Goal: Information Seeking & Learning: Learn about a topic

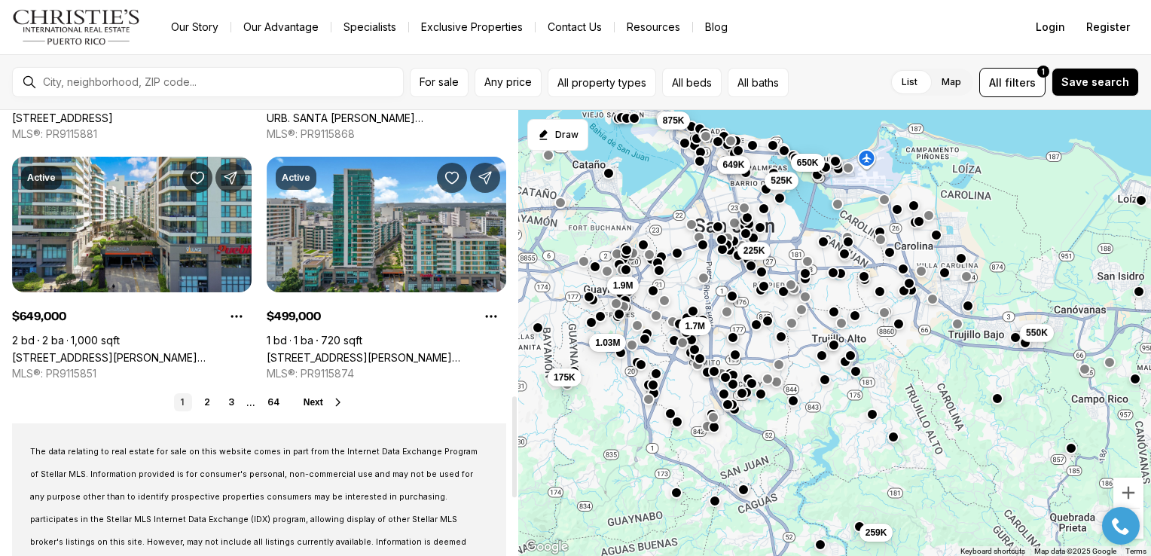
scroll to position [1312, 0]
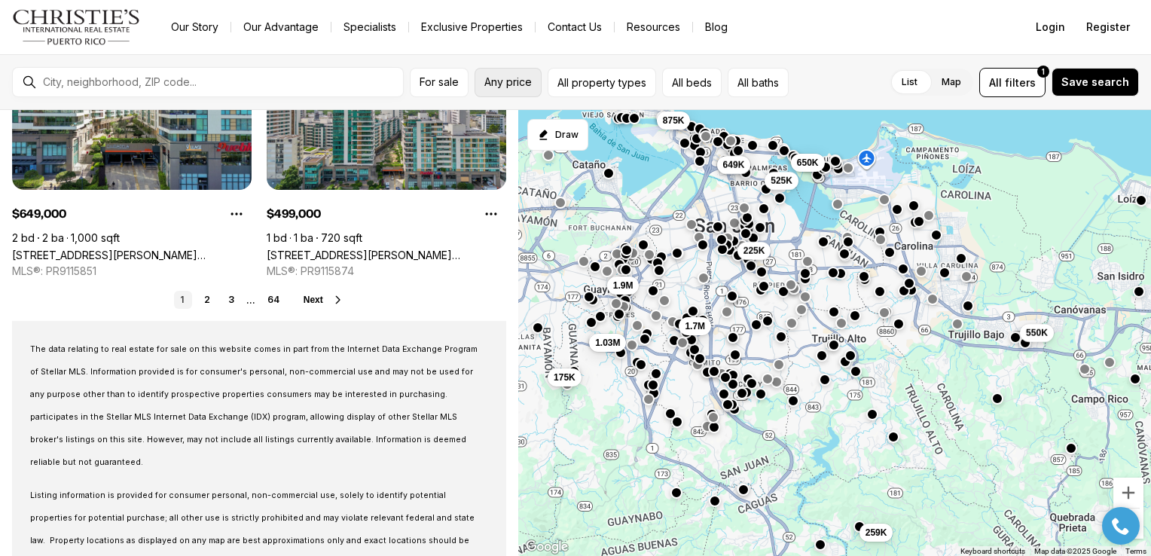
click at [518, 78] on span "Any price" at bounding box center [507, 82] width 47 height 12
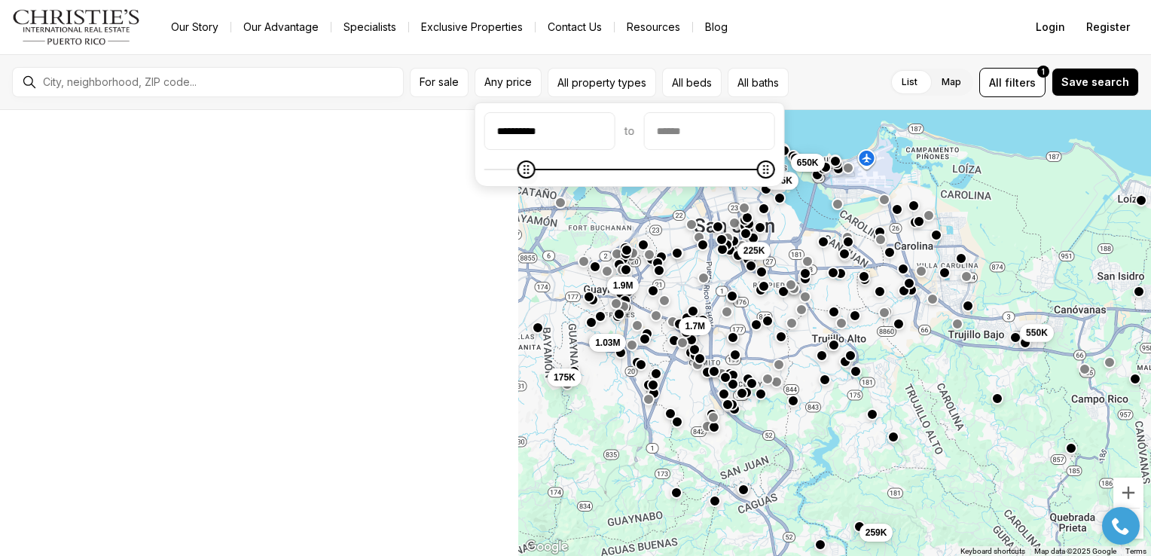
scroll to position [0, 0]
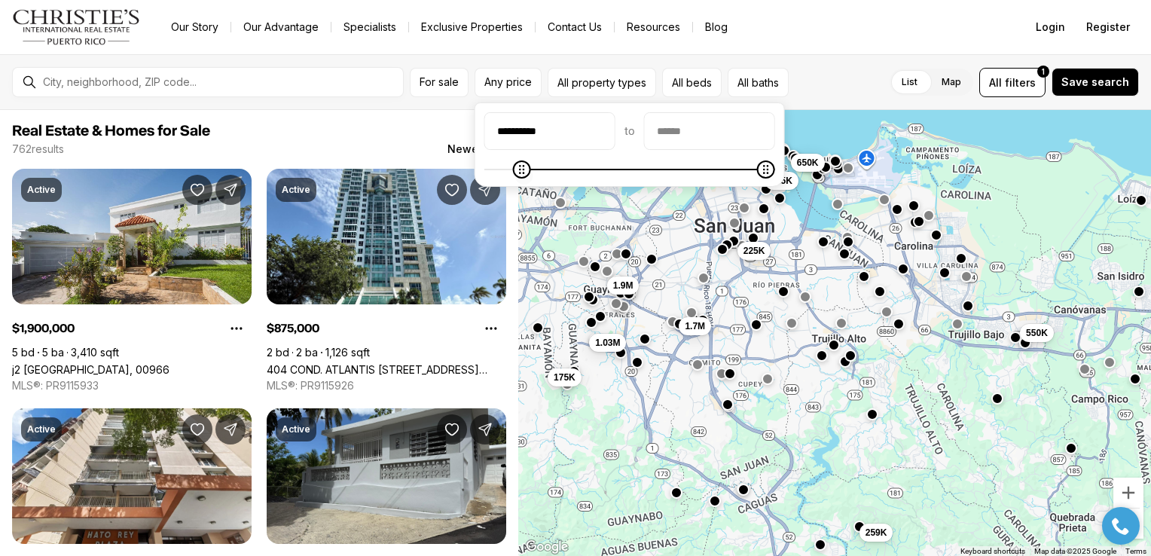
type input "********"
click at [487, 170] on icon "Minimum" at bounding box center [493, 169] width 12 height 12
type input "********"
click at [490, 167] on icon "Maximum" at bounding box center [496, 169] width 12 height 12
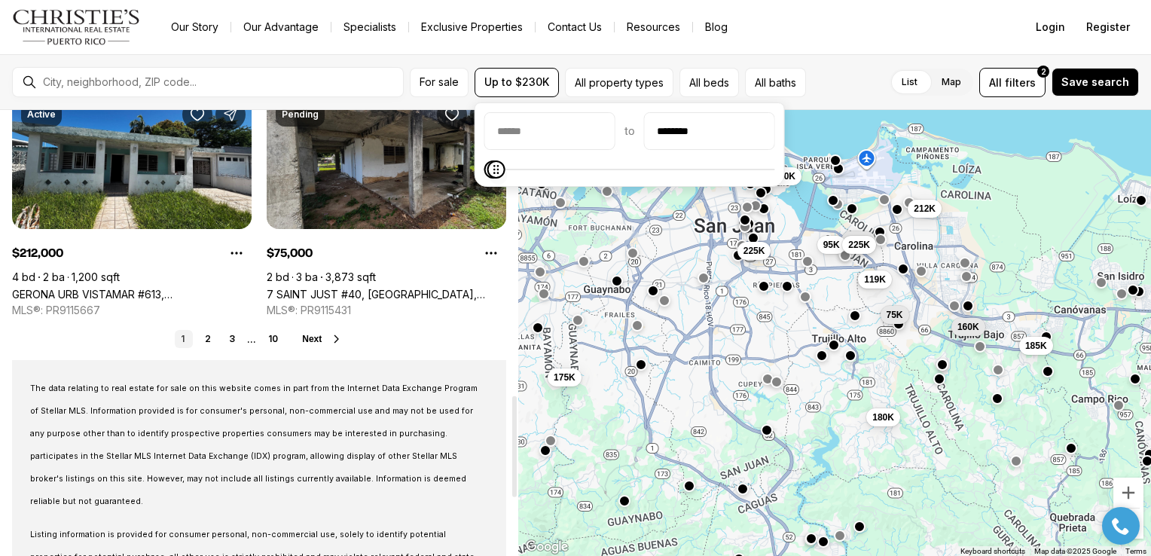
scroll to position [1254, 0]
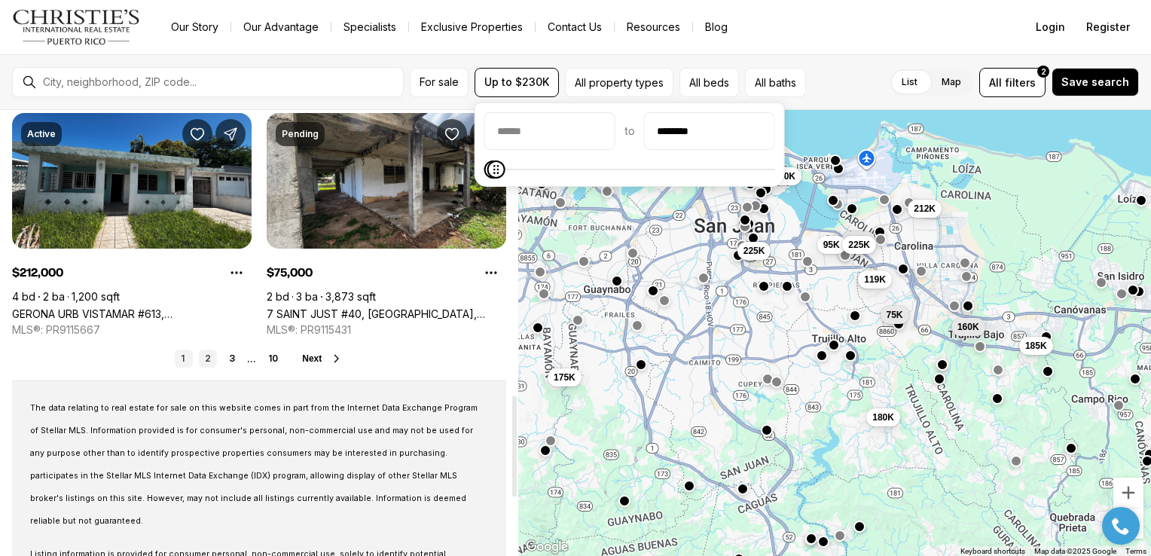
click at [209, 363] on link "2" at bounding box center [208, 359] width 18 height 18
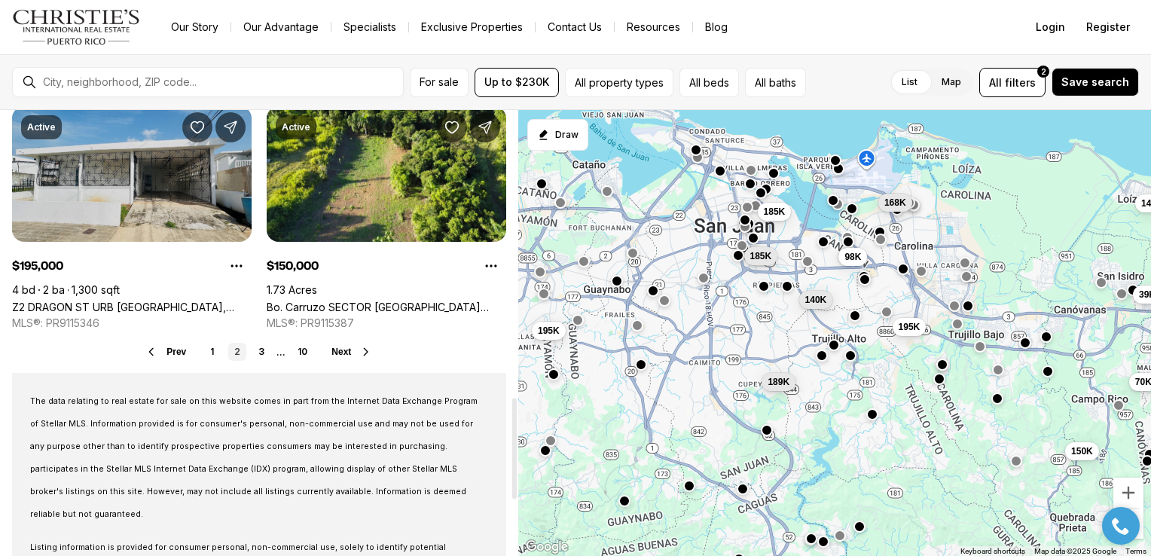
scroll to position [1265, 0]
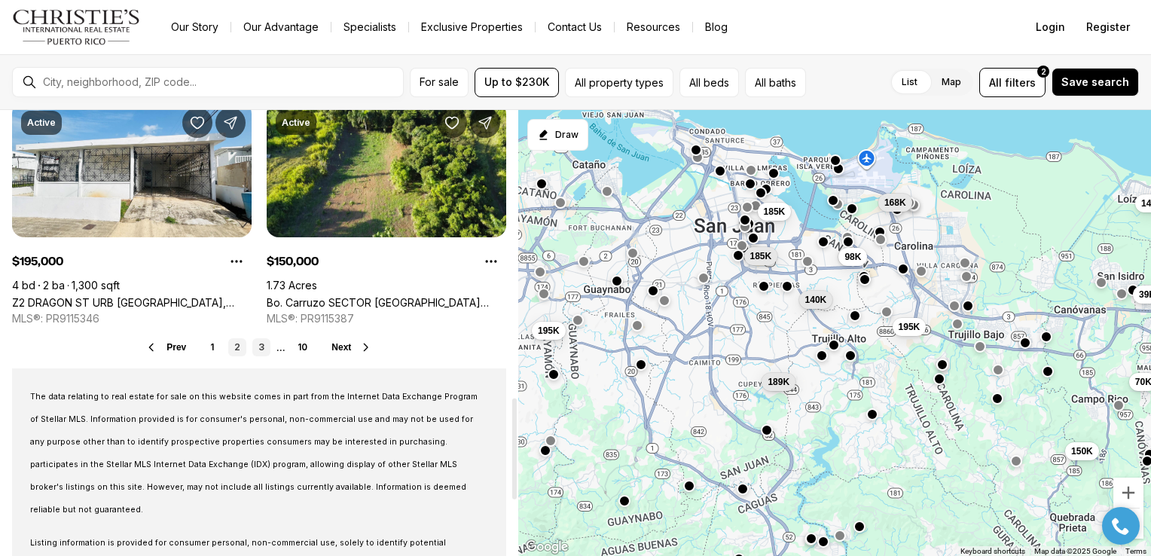
click at [256, 348] on link "3" at bounding box center [261, 347] width 18 height 18
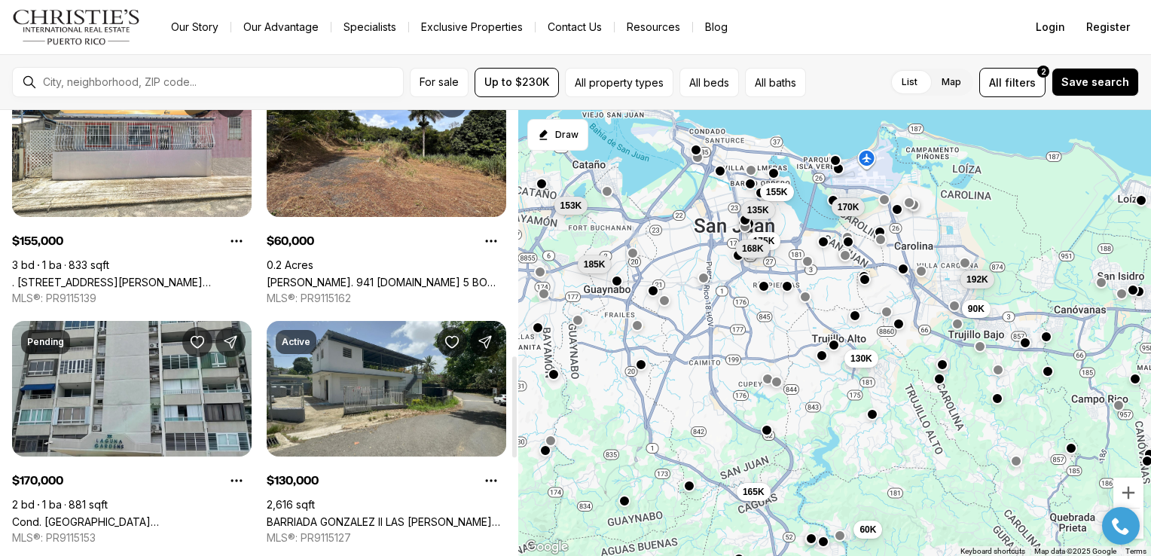
scroll to position [1139, 0]
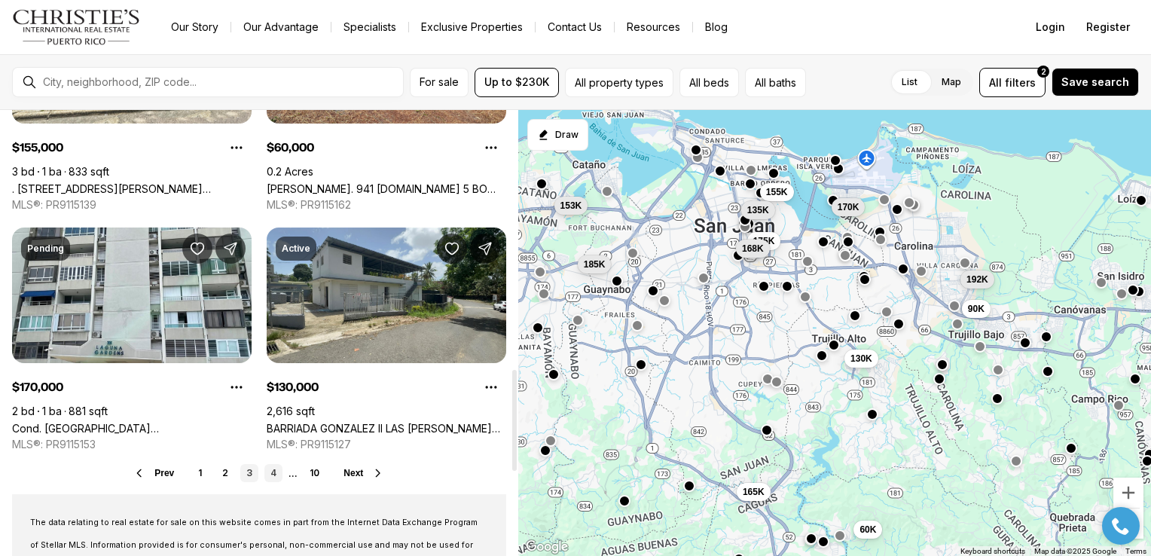
click at [269, 477] on link "4" at bounding box center [273, 473] width 18 height 18
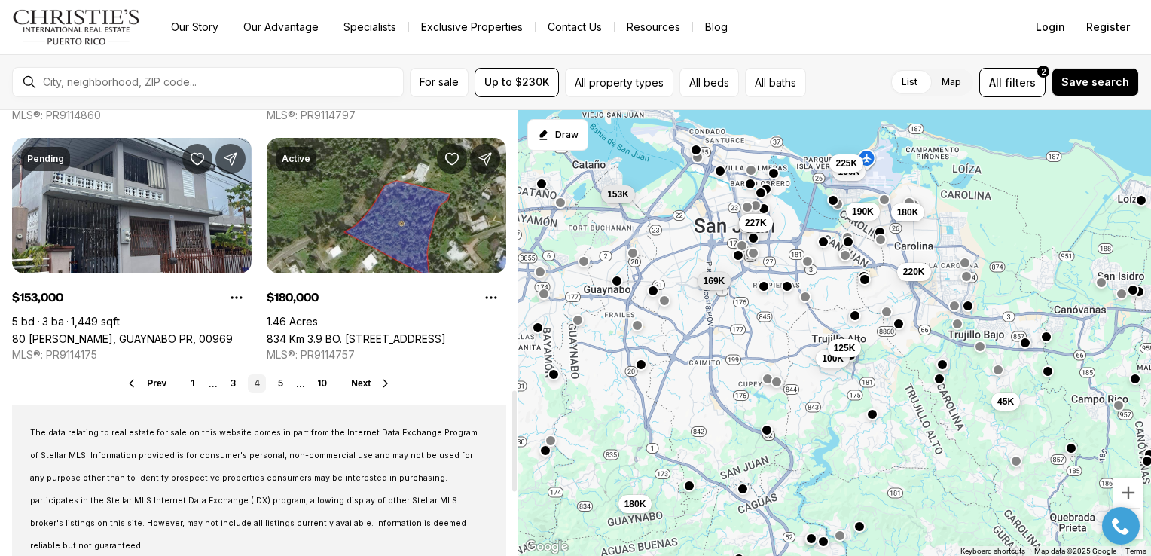
scroll to position [1231, 0]
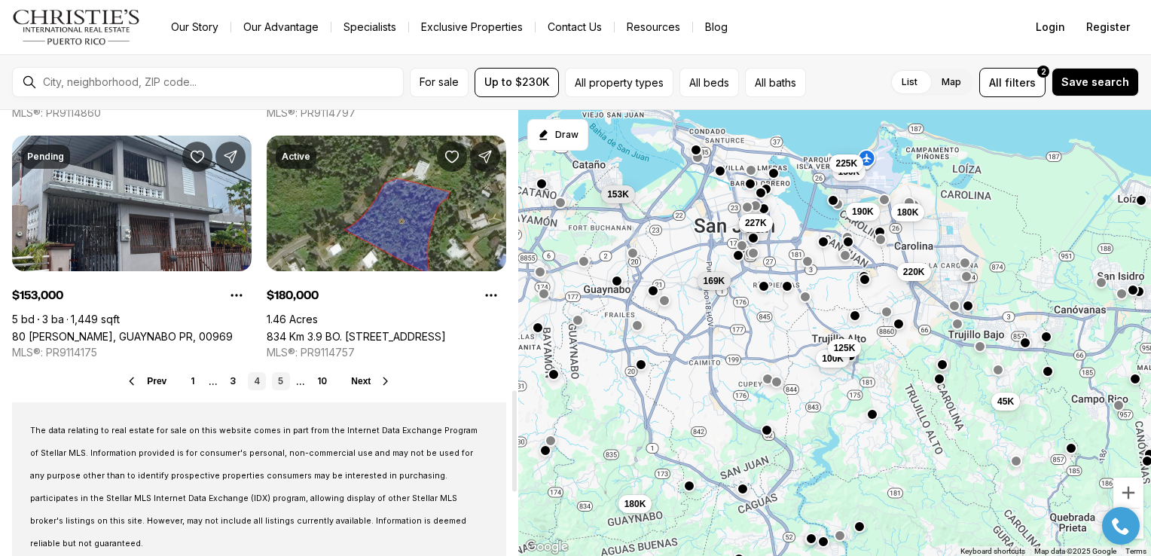
click at [282, 379] on link "5" at bounding box center [281, 381] width 18 height 18
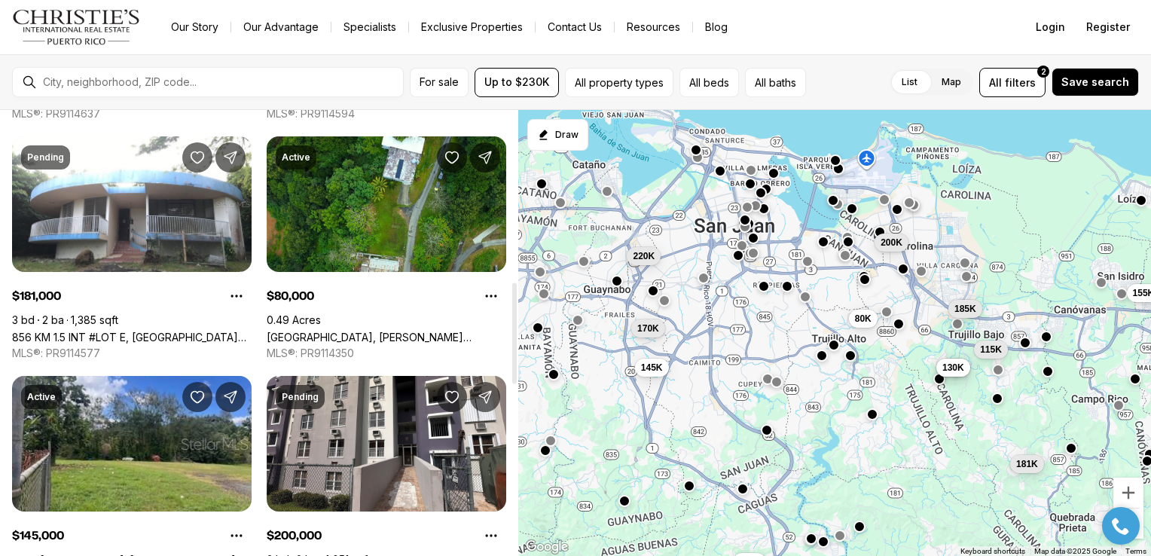
scroll to position [756, 0]
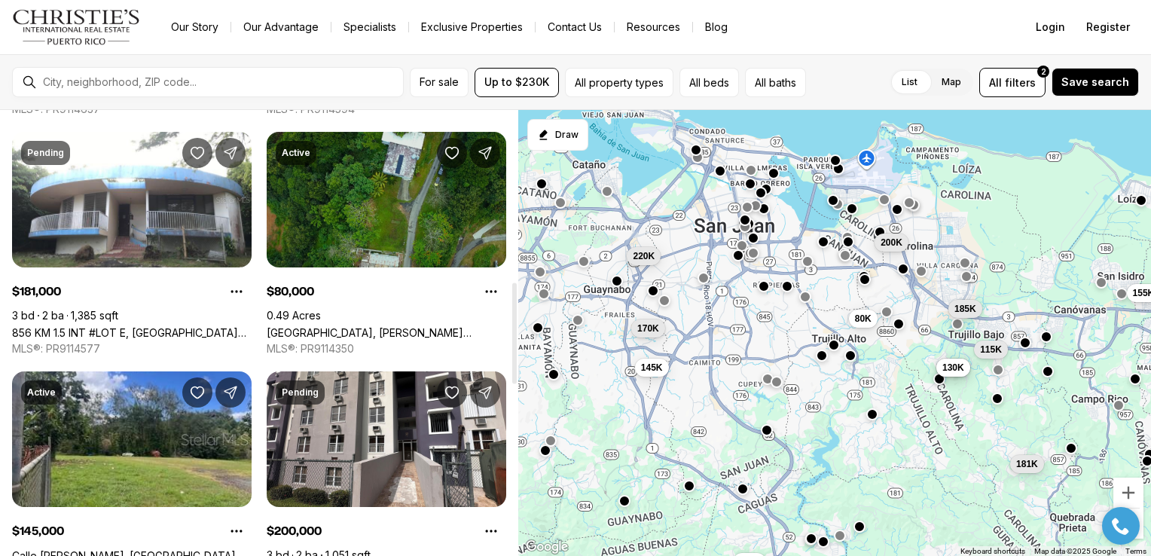
click at [356, 326] on link "[GEOGRAPHIC_DATA], [PERSON_NAME][GEOGRAPHIC_DATA], 00976" at bounding box center [387, 332] width 240 height 13
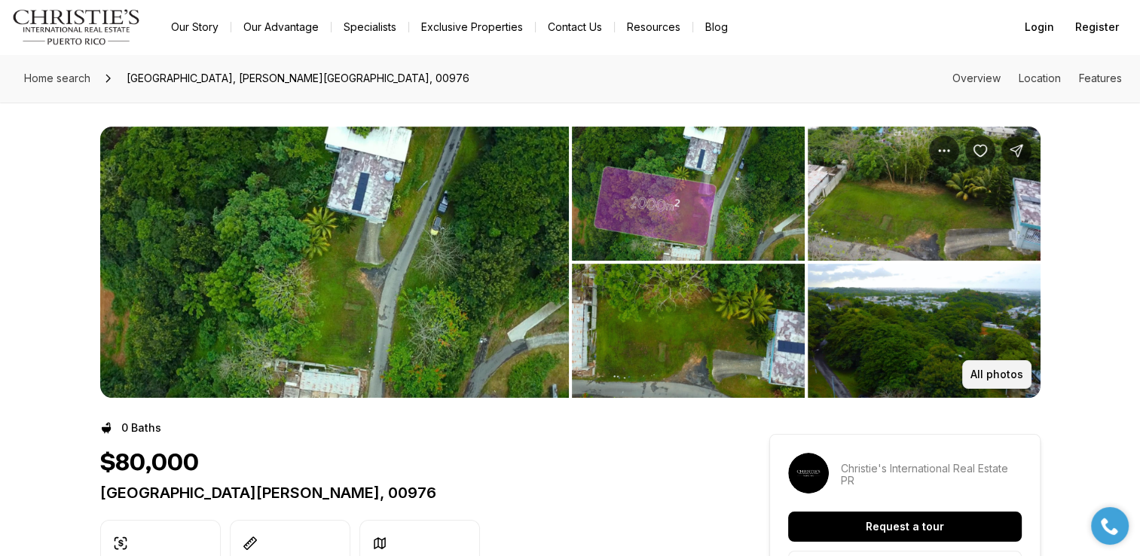
click at [982, 367] on button "All photos" at bounding box center [996, 374] width 69 height 29
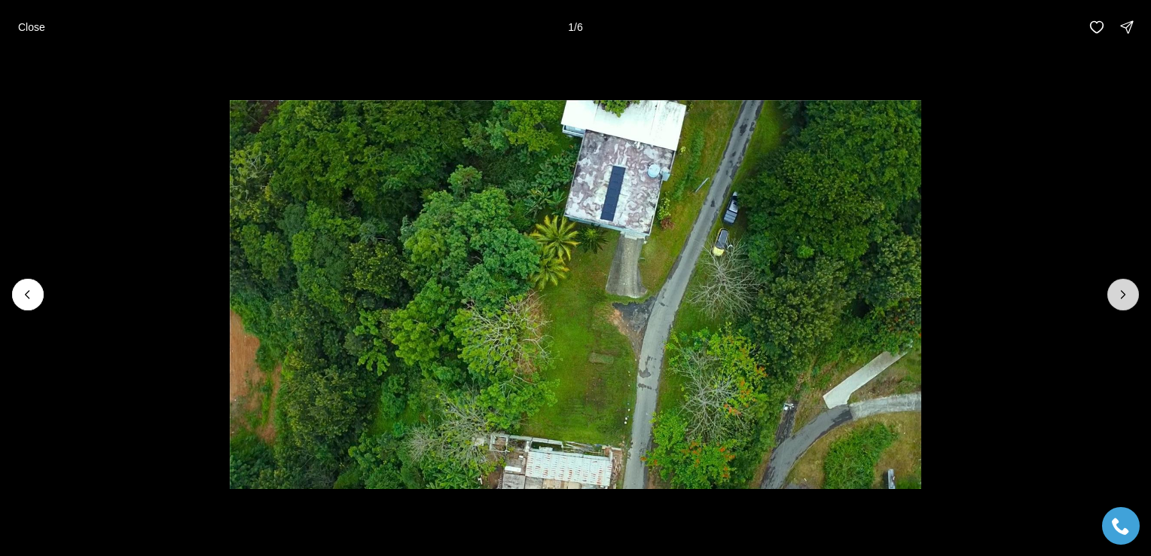
click at [1123, 296] on icon "Next slide" at bounding box center [1123, 294] width 15 height 15
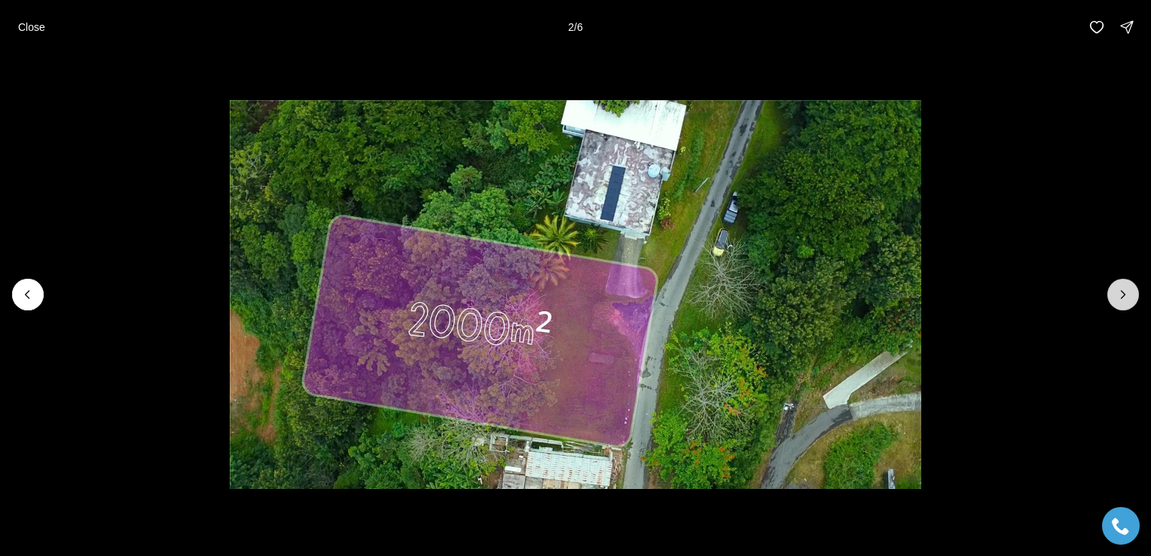
click at [1123, 296] on icon "Next slide" at bounding box center [1123, 294] width 15 height 15
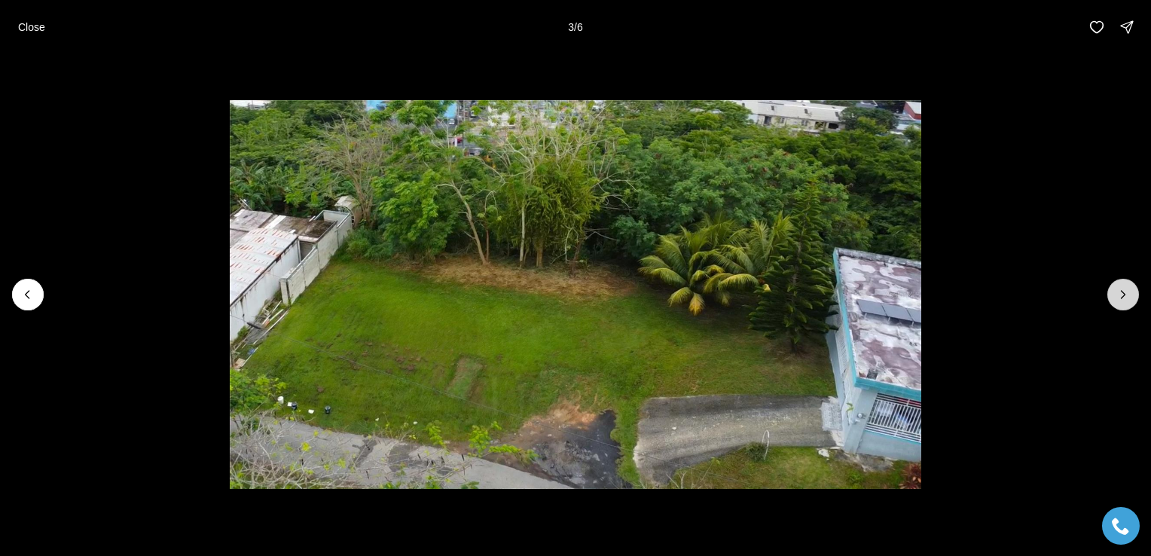
click at [1123, 296] on icon "Next slide" at bounding box center [1123, 294] width 15 height 15
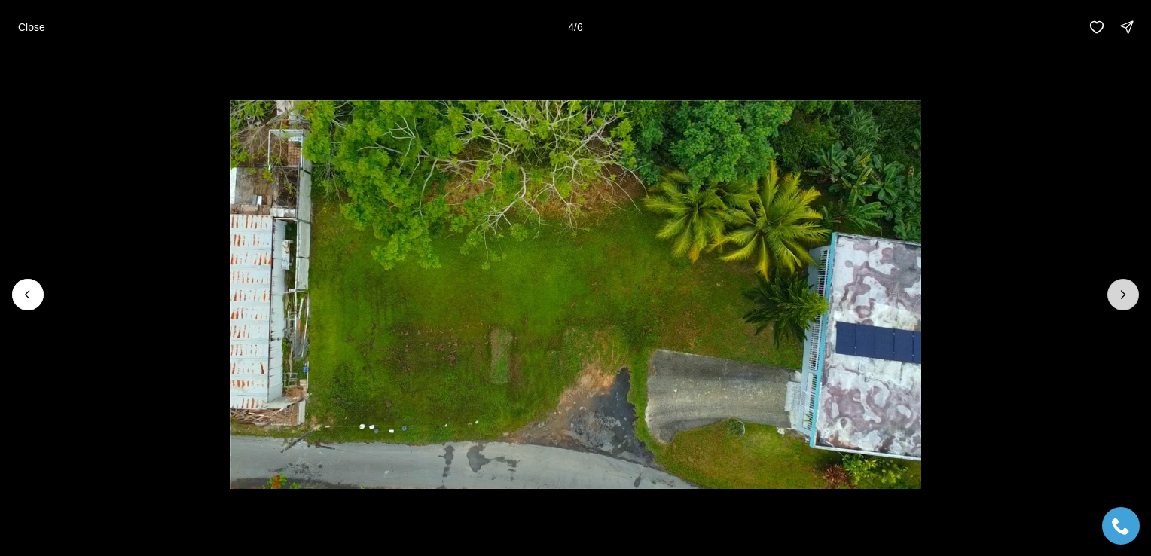
click at [1123, 296] on icon "Next slide" at bounding box center [1123, 294] width 15 height 15
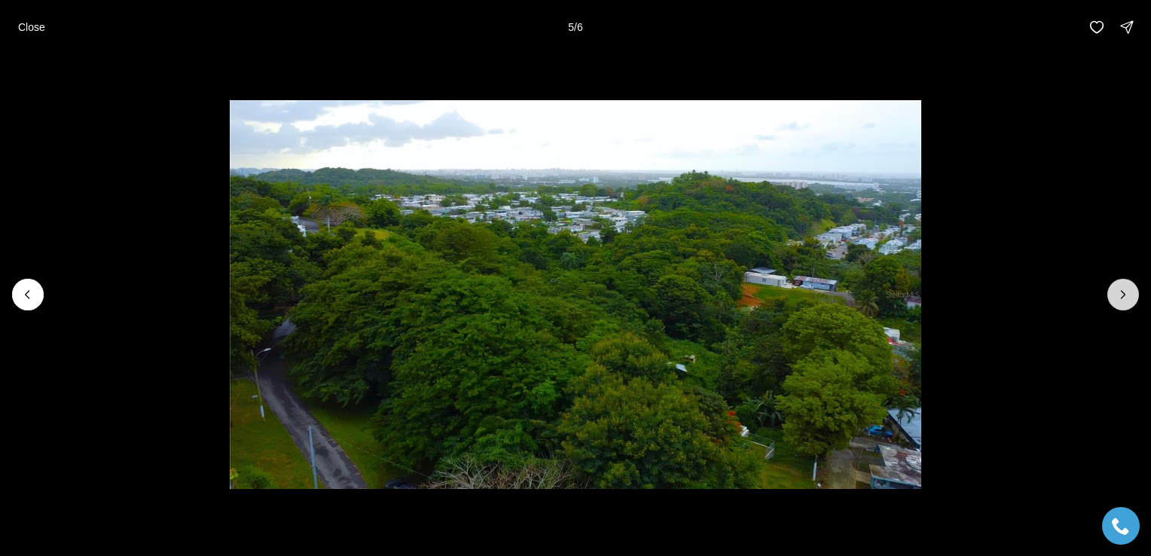
click at [1123, 296] on icon "Next slide" at bounding box center [1123, 294] width 15 height 15
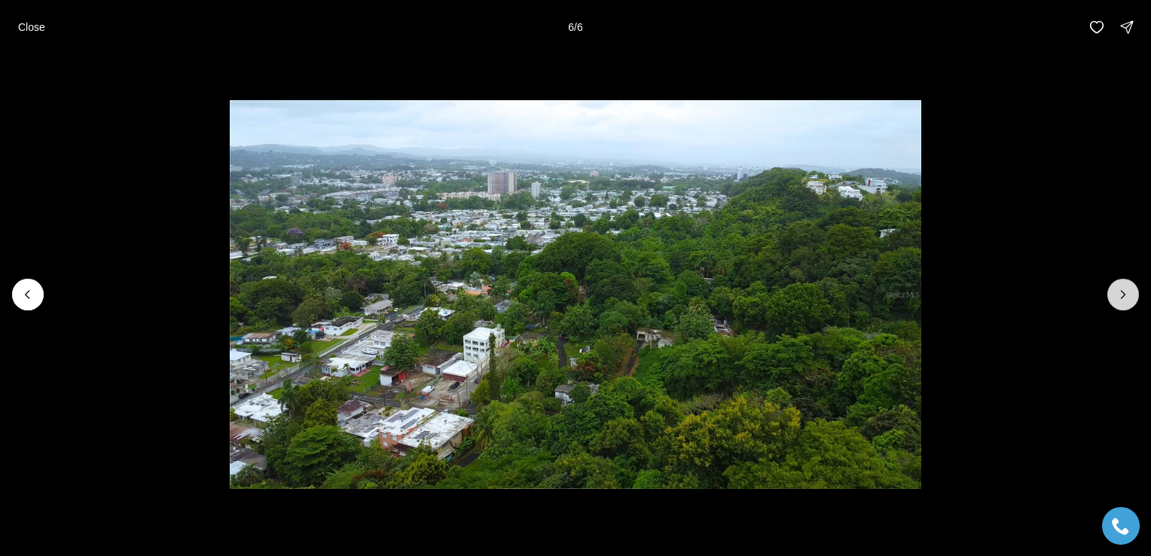
click at [1123, 296] on div at bounding box center [1124, 295] width 32 height 32
click at [32, 29] on p "Close" at bounding box center [31, 27] width 27 height 12
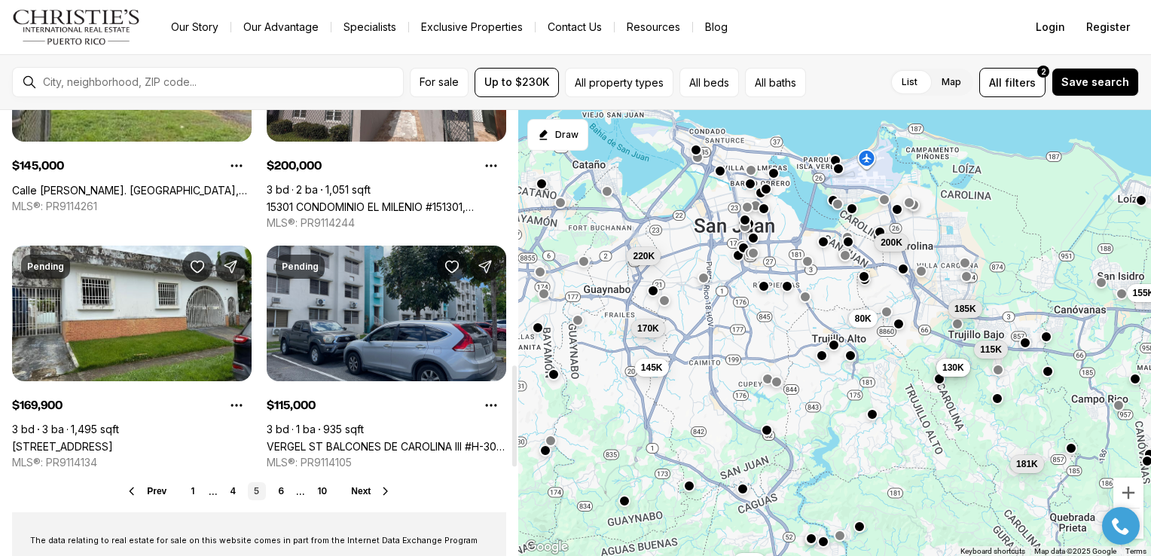
scroll to position [1175, 0]
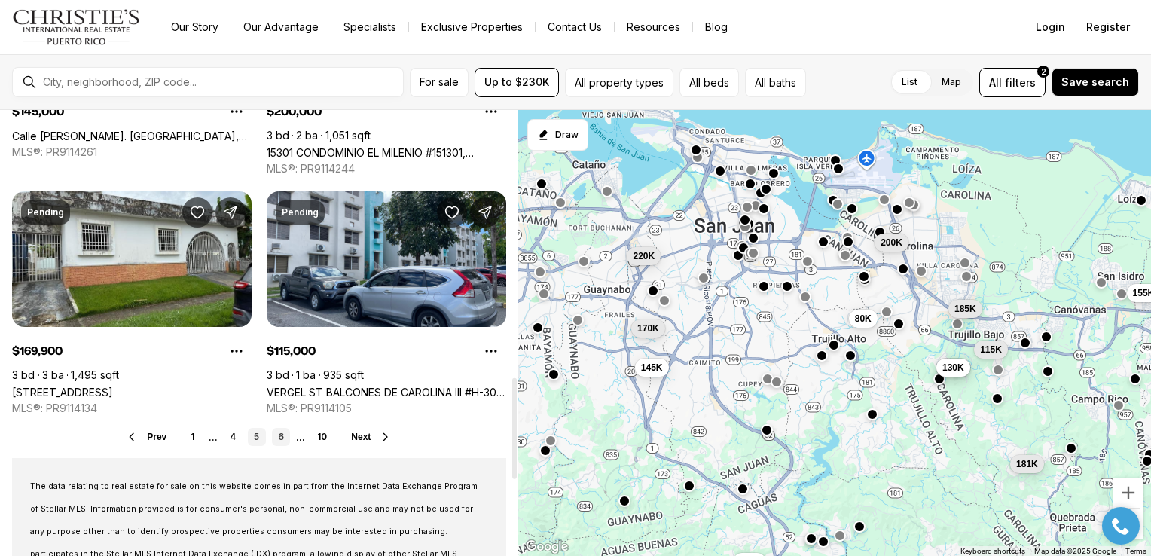
click at [278, 435] on link "6" at bounding box center [281, 437] width 18 height 18
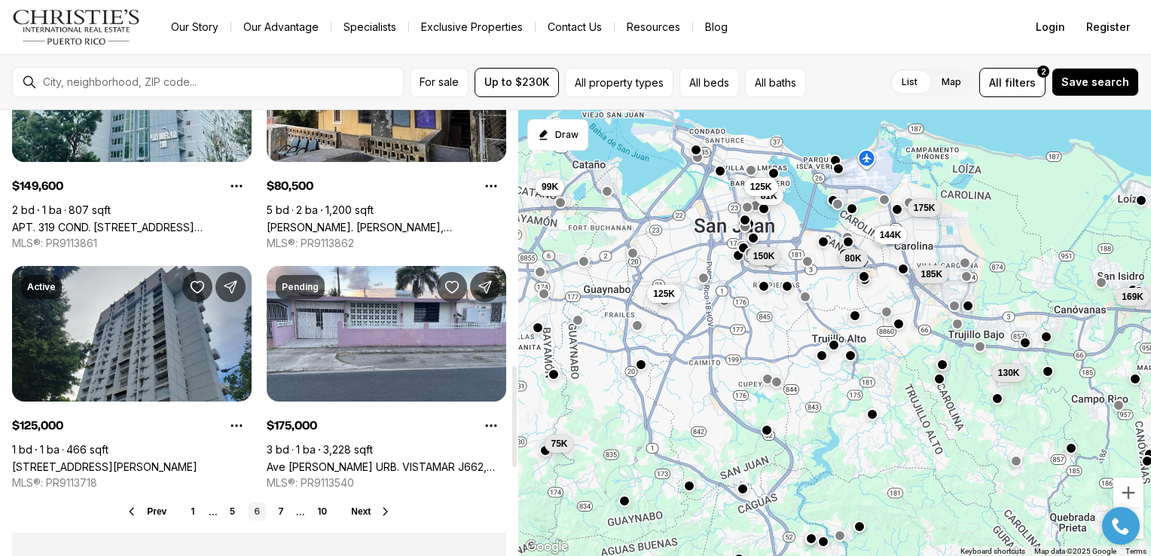
scroll to position [1159, 0]
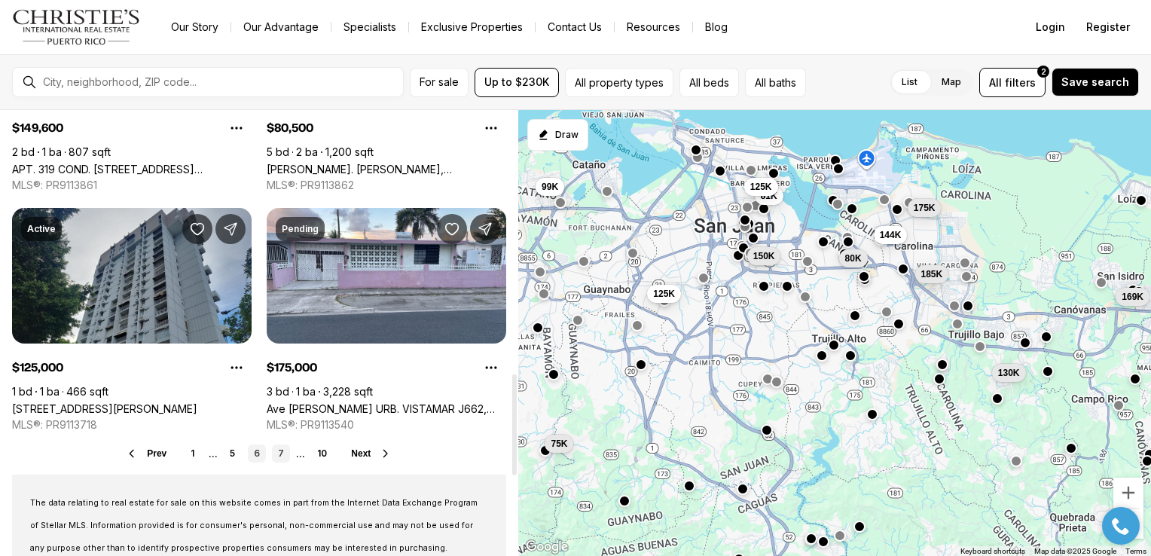
click at [279, 453] on link "7" at bounding box center [281, 454] width 18 height 18
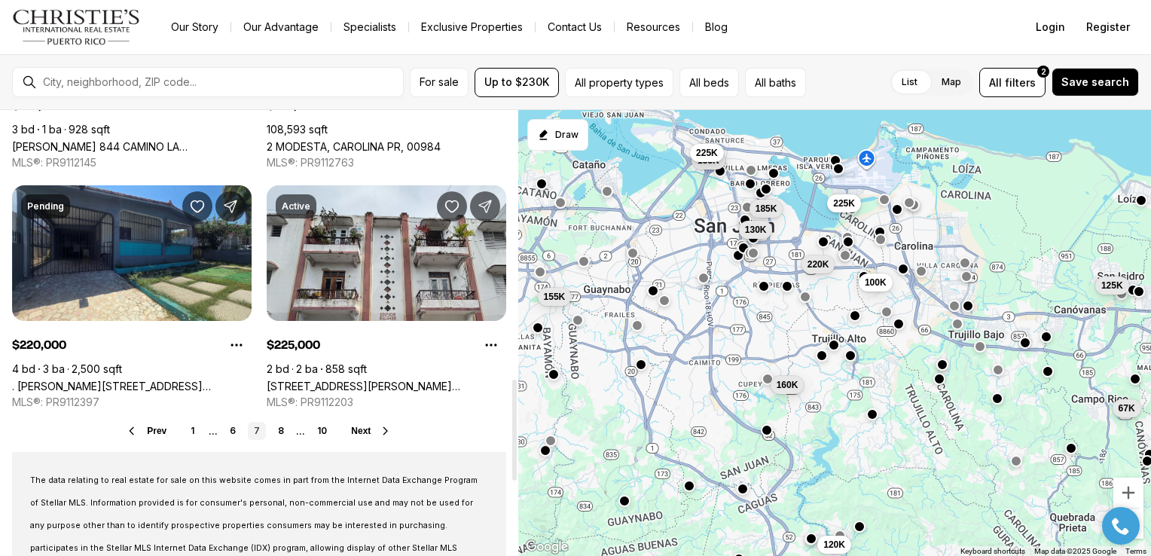
scroll to position [1182, 0]
click at [277, 432] on link "8" at bounding box center [281, 430] width 18 height 18
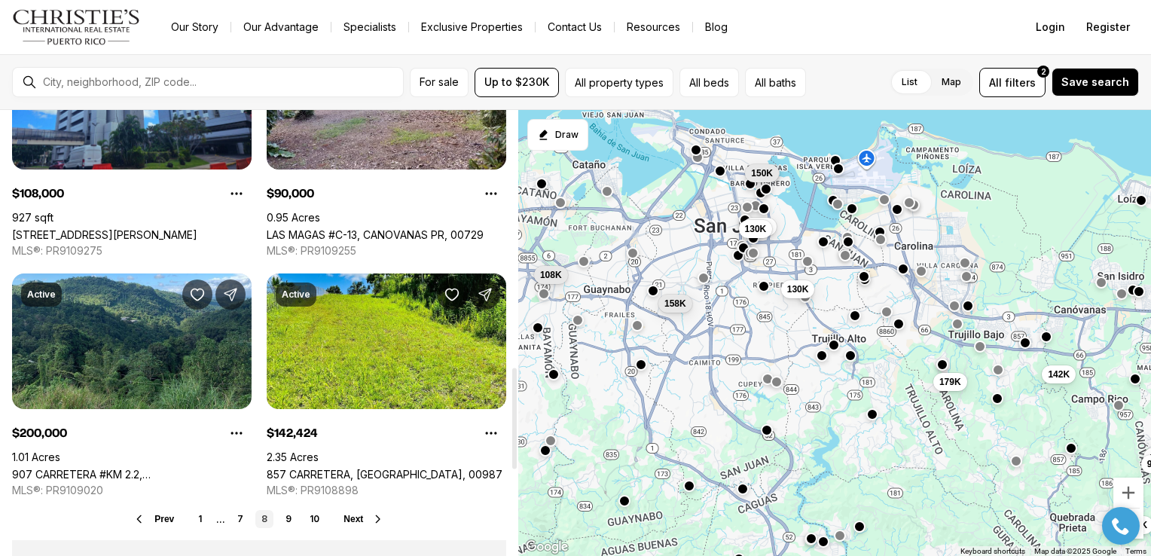
scroll to position [1141, 0]
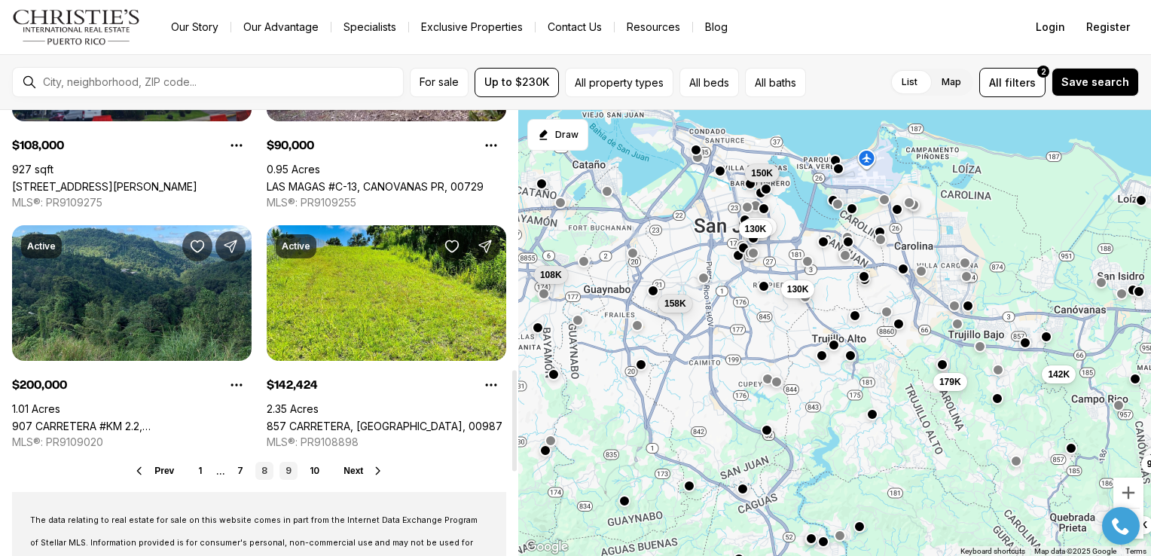
click at [286, 463] on link "9" at bounding box center [289, 471] width 18 height 18
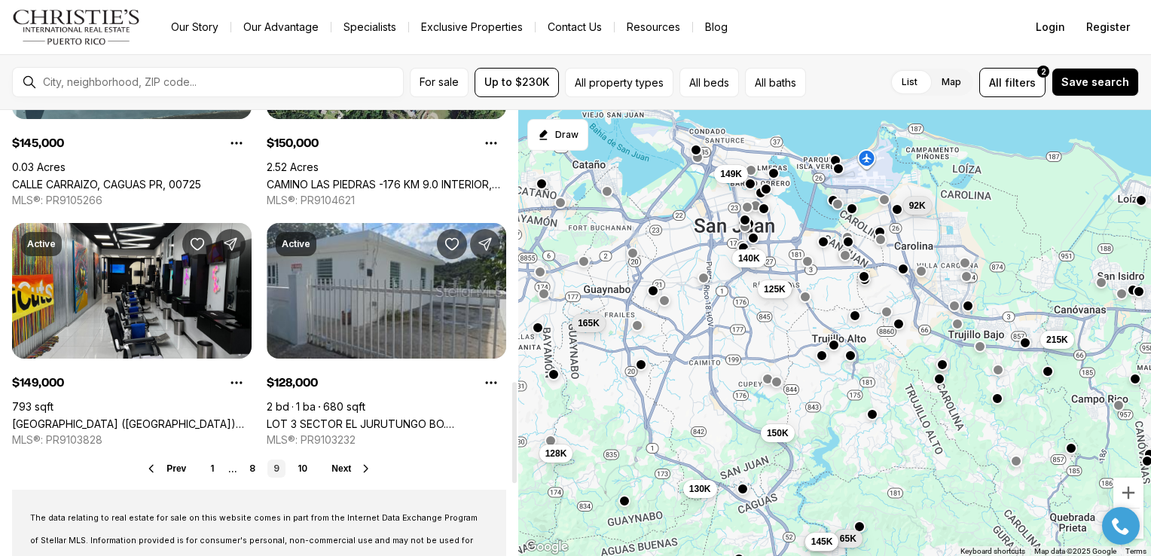
scroll to position [1195, 0]
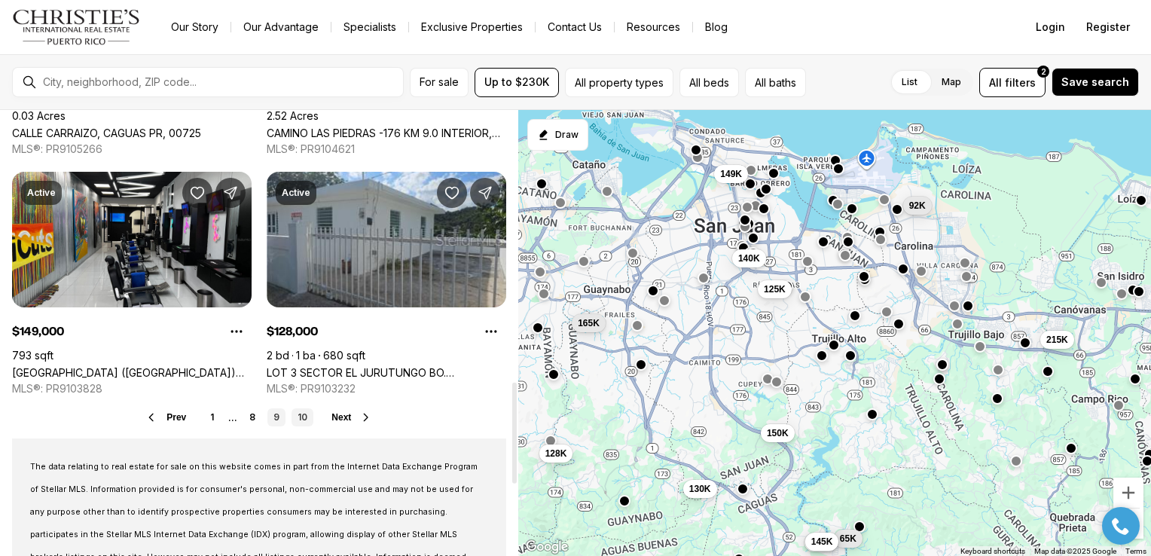
click at [298, 421] on link "10" at bounding box center [303, 417] width 22 height 18
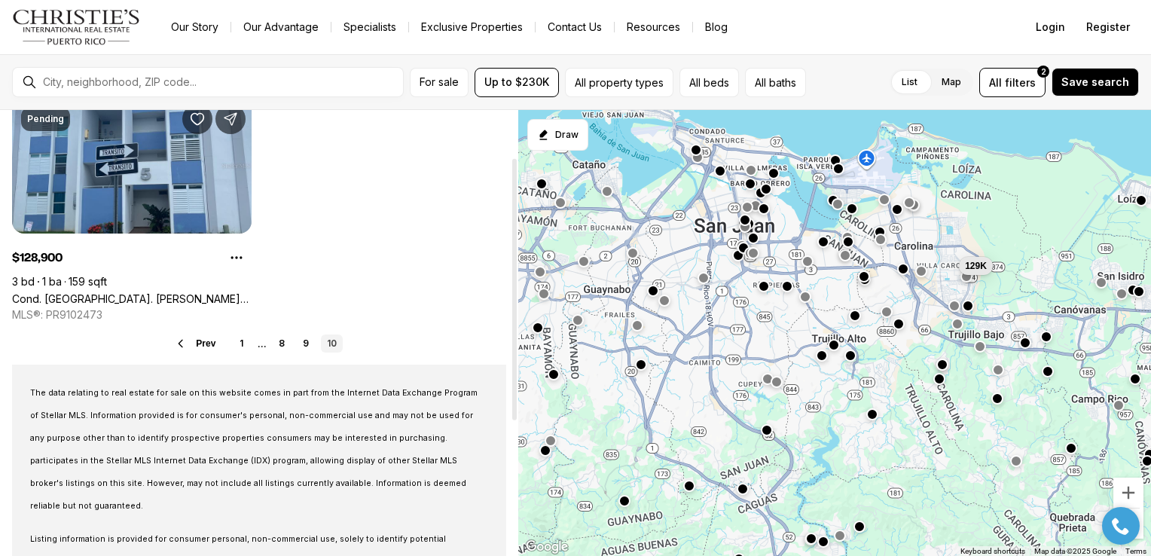
scroll to position [81, 0]
